Goal: Navigation & Orientation: Find specific page/section

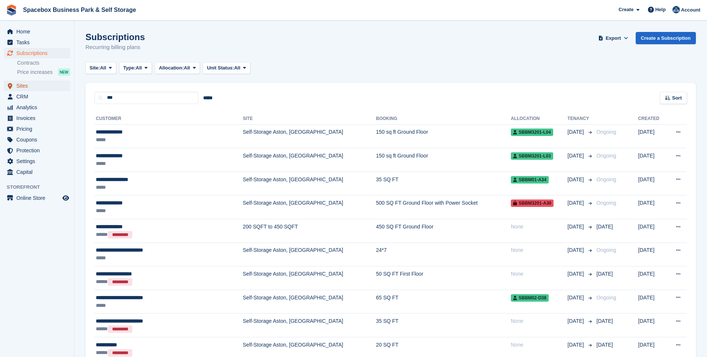
click at [19, 87] on span "Sites" at bounding box center [38, 86] width 45 height 10
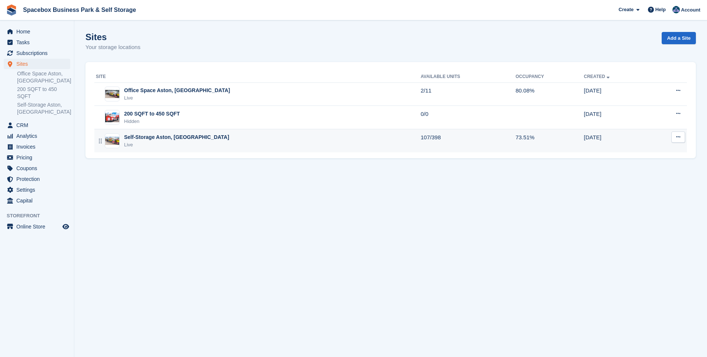
click at [151, 140] on div "Self-Storage Aston, [GEOGRAPHIC_DATA]" at bounding box center [176, 137] width 105 height 8
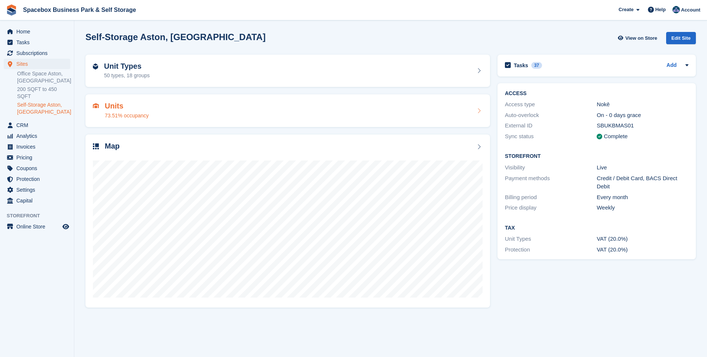
click at [160, 113] on div "Units 73.51% occupancy" at bounding box center [288, 111] width 390 height 18
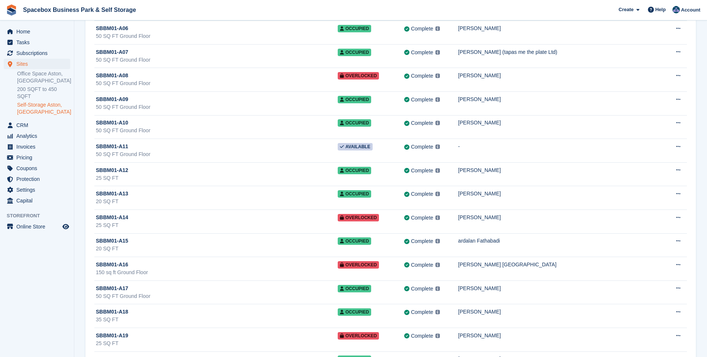
scroll to position [214, 0]
